Goal: Information Seeking & Learning: Learn about a topic

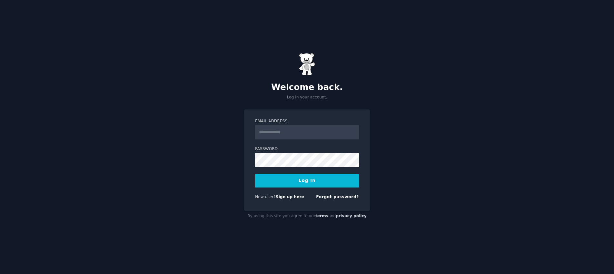
type input "**********"
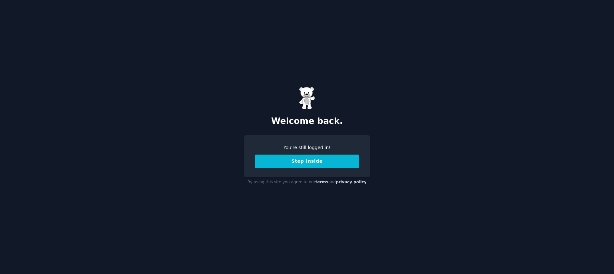
click at [298, 163] on button "Step Inside" at bounding box center [307, 161] width 104 height 14
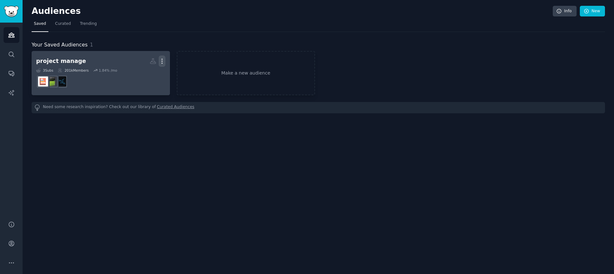
click at [162, 62] on icon "button" at bounding box center [162, 61] width 7 height 7
click at [146, 77] on p "Delete" at bounding box center [144, 74] width 15 height 7
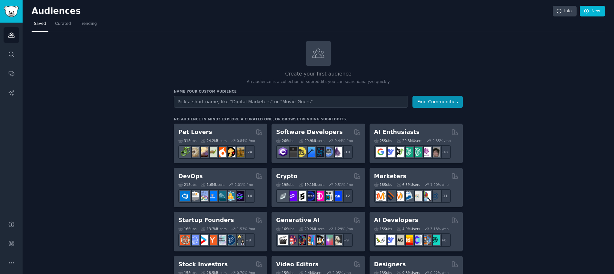
click at [255, 104] on input "text" at bounding box center [291, 102] width 234 height 12
type input "late career"
click at [424, 101] on button "Find Communities" at bounding box center [437, 102] width 50 height 12
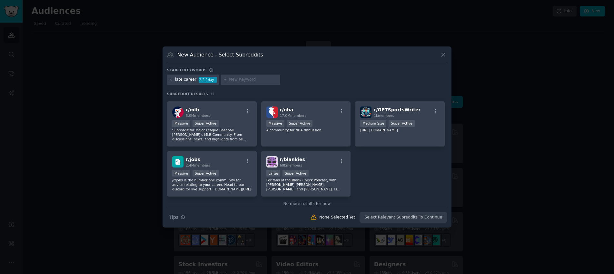
scroll to position [104, 0]
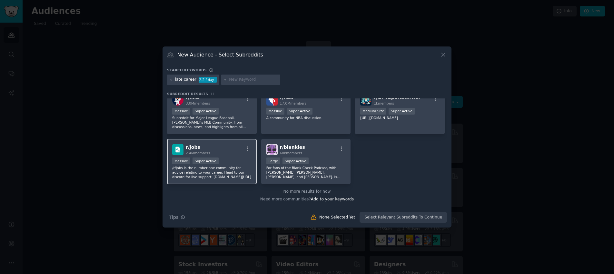
click at [220, 164] on div "Massive Super Active" at bounding box center [211, 161] width 79 height 8
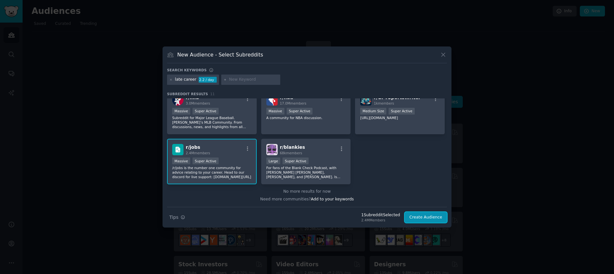
drag, startPoint x: 429, startPoint y: 216, endPoint x: 386, endPoint y: 172, distance: 62.3
click at [386, 172] on div "Search keywords late career 2.2 / day Subreddit Results 11 r/ careerguidance 4.…" at bounding box center [307, 145] width 280 height 155
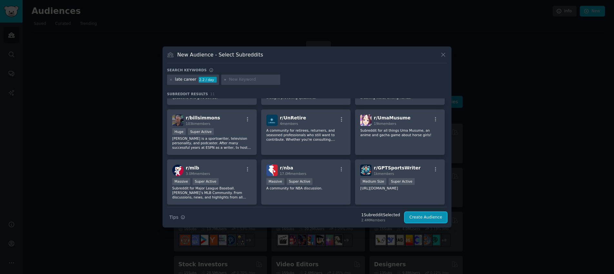
scroll to position [0, 0]
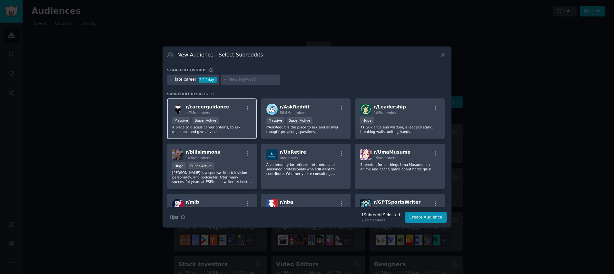
click at [226, 129] on p "A place to discuss career options, to ask questions and give advice!" at bounding box center [211, 129] width 79 height 9
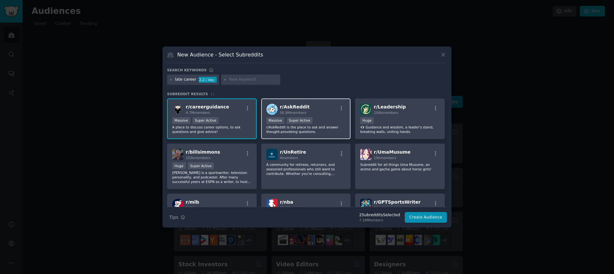
click at [307, 128] on p "r/AskReddit is the place to ask and answer thought-provoking questions." at bounding box center [305, 129] width 79 height 9
click at [419, 219] on button "Create Audience" at bounding box center [426, 217] width 43 height 11
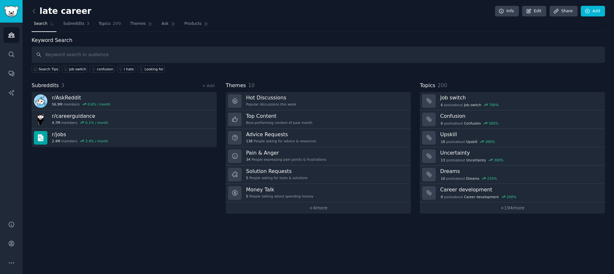
click at [222, 58] on input "text" at bounding box center [318, 54] width 573 height 16
type input "learn ai"
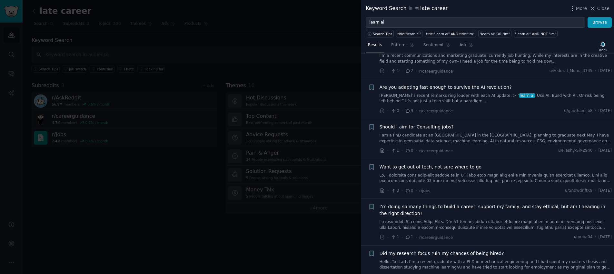
scroll to position [140, 0]
click at [394, 95] on link "[PERSON_NAME]’s recent remarks ring louder with each AI update: > “ learn ai . …" at bounding box center [496, 98] width 233 height 11
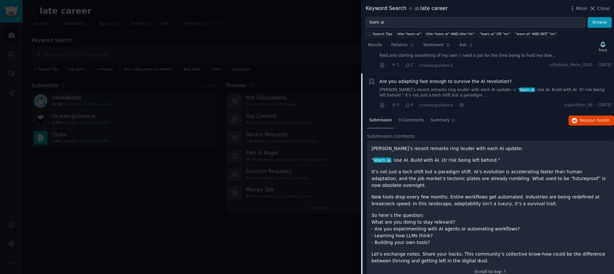
scroll to position [144, 0]
click at [414, 122] on span "9 Comments" at bounding box center [411, 121] width 25 height 6
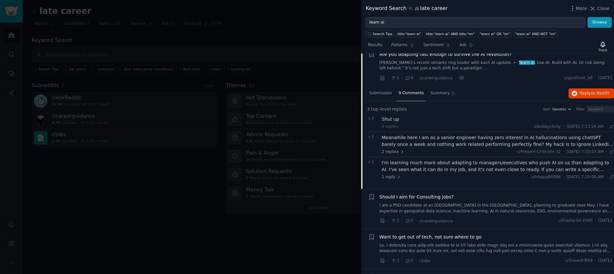
scroll to position [173, 0]
click at [392, 151] on span "2 replies" at bounding box center [393, 151] width 23 height 6
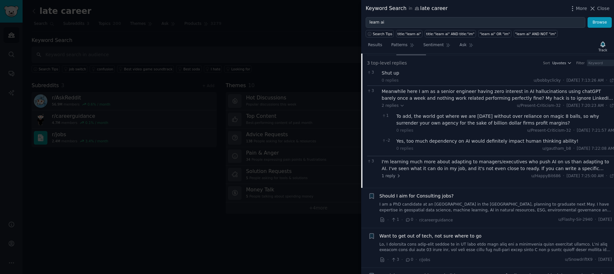
scroll to position [222, 0]
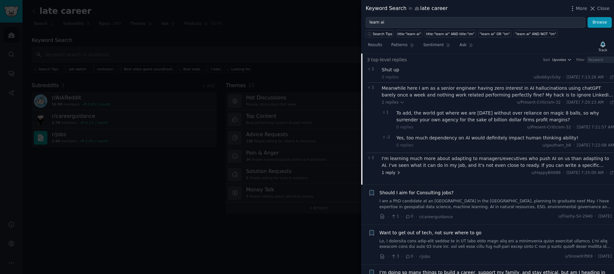
click at [397, 174] on icon at bounding box center [398, 172] width 5 height 5
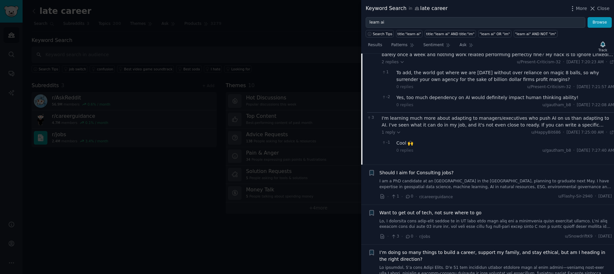
scroll to position [263, 0]
click at [398, 120] on div "I'm learning much more about adapting to managers/executives who push AI on us …" at bounding box center [498, 121] width 233 height 14
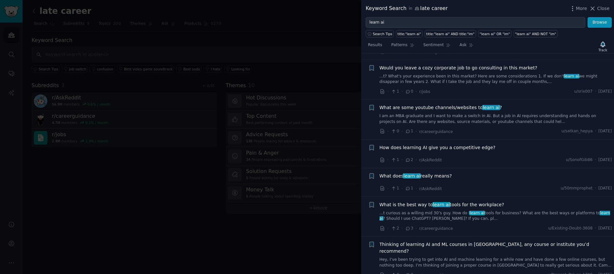
scroll to position [698, 0]
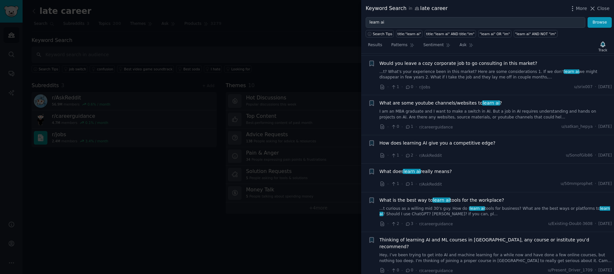
click at [428, 140] on span "How does learning AI give you a competitive edge?" at bounding box center [438, 143] width 116 height 7
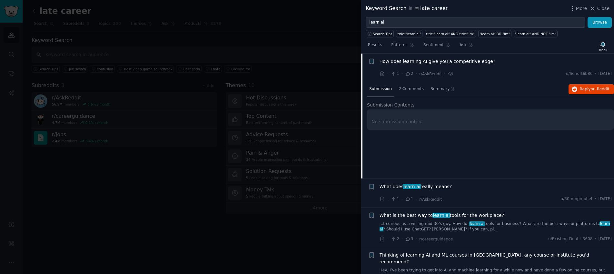
scroll to position [573, 0]
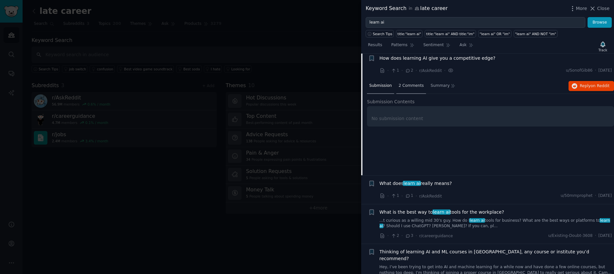
click at [411, 86] on span "2 Comments" at bounding box center [411, 86] width 25 height 6
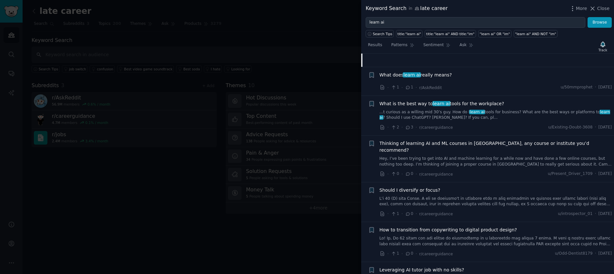
scroll to position [684, 0]
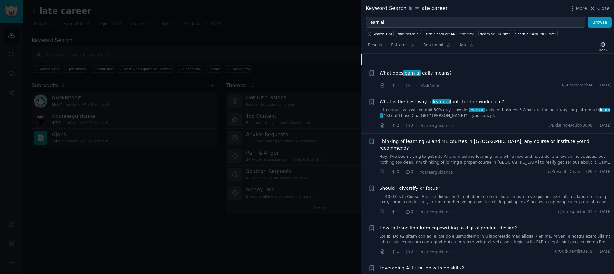
click at [432, 102] on span "learn ai" at bounding box center [441, 101] width 18 height 5
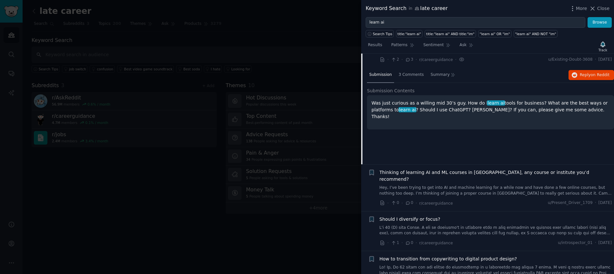
scroll to position [627, 0]
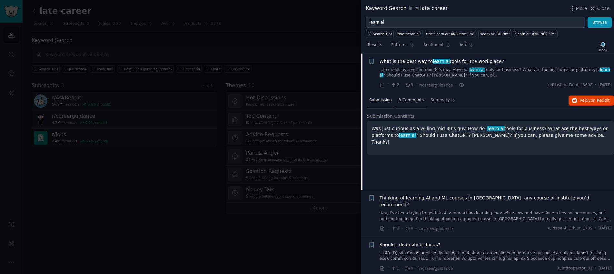
click at [415, 103] on span "3 Comments" at bounding box center [411, 100] width 25 height 6
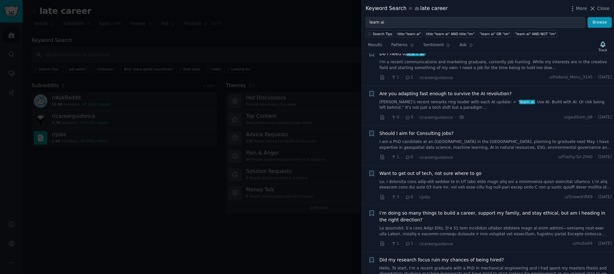
scroll to position [131, 0]
